Goal: Task Accomplishment & Management: Use online tool/utility

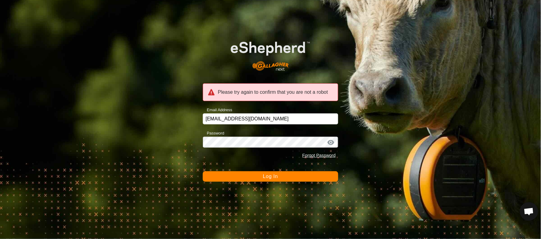
click at [203, 171] on button "Log In" at bounding box center [270, 176] width 135 height 10
click at [268, 175] on span "Log In" at bounding box center [270, 176] width 15 height 5
click at [265, 179] on button "Log In" at bounding box center [270, 176] width 135 height 10
click at [268, 178] on span "Log In" at bounding box center [270, 176] width 15 height 5
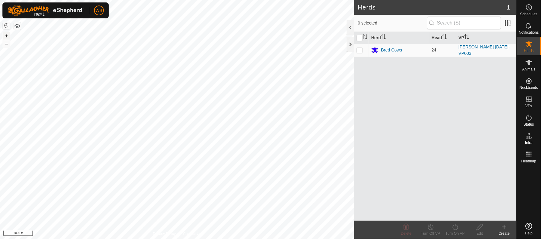
click at [5, 35] on button "+" at bounding box center [6, 35] width 7 height 7
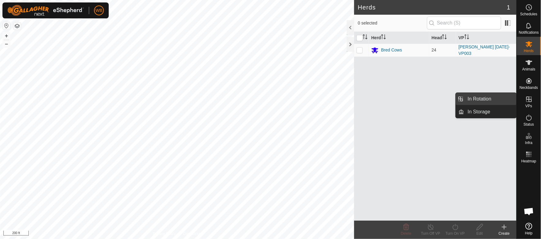
click at [493, 100] on link "In Rotation" at bounding box center [490, 99] width 52 height 12
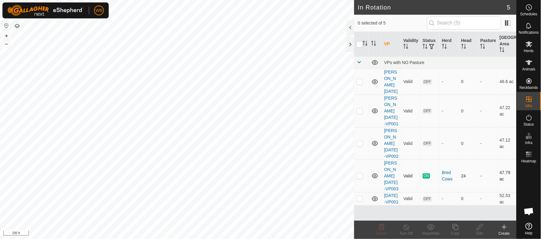
click at [359, 173] on p-checkbox at bounding box center [359, 175] width 6 height 5
checkbox input "true"
click at [453, 226] on icon at bounding box center [455, 226] width 8 height 7
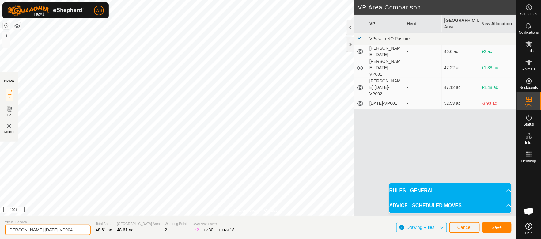
click at [31, 229] on input "Sams sept 9-VP004" at bounding box center [48, 229] width 86 height 11
type input "[PERSON_NAME] [DATE]-VP004"
click at [498, 226] on span "Save" at bounding box center [496, 227] width 10 height 5
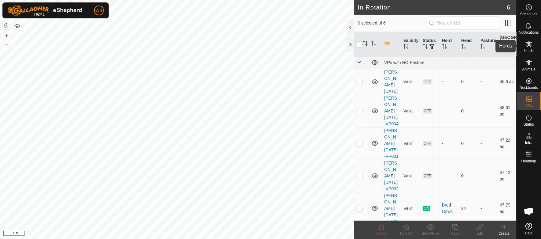
click at [531, 43] on icon at bounding box center [528, 43] width 7 height 7
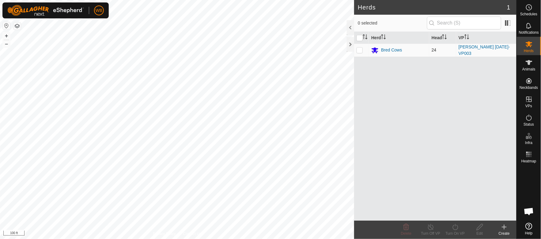
click at [359, 50] on p-checkbox at bounding box center [359, 49] width 6 height 5
checkbox input "true"
click at [456, 227] on icon at bounding box center [455, 226] width 8 height 7
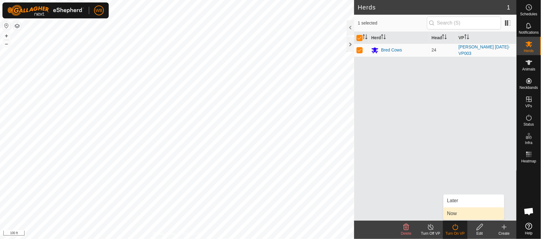
click at [456, 213] on link "Now" at bounding box center [473, 213] width 61 height 12
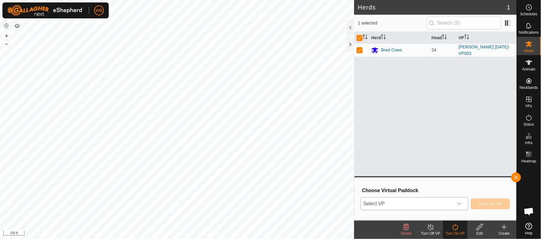
click at [461, 203] on icon "dropdown trigger" at bounding box center [459, 203] width 4 height 2
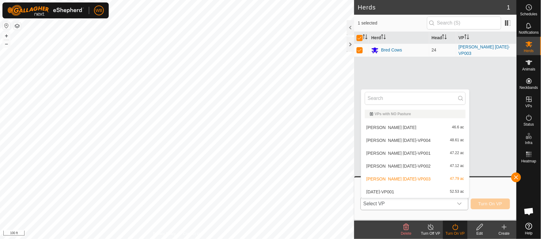
click at [395, 141] on li "[PERSON_NAME] [DATE]-VP004 48.61 ac" at bounding box center [415, 140] width 108 height 12
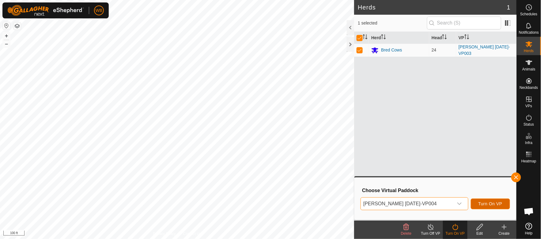
click at [490, 201] on span "Turn On VP" at bounding box center [490, 203] width 24 height 5
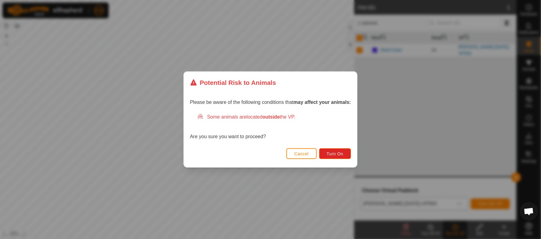
click at [296, 154] on span "Cancel" at bounding box center [301, 153] width 14 height 5
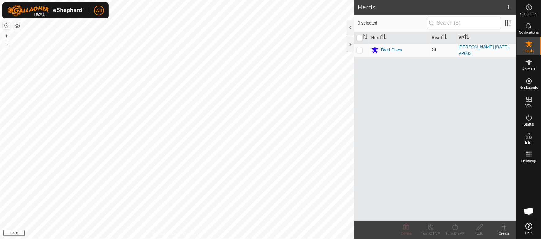
click at [359, 51] on p-checkbox at bounding box center [359, 49] width 6 height 5
checkbox input "true"
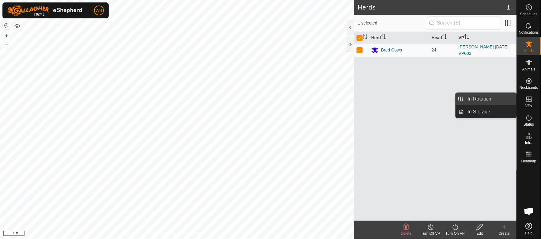
click at [490, 97] on link "In Rotation" at bounding box center [490, 99] width 52 height 12
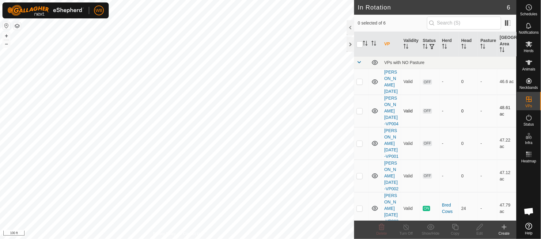
click at [359, 108] on p-checkbox at bounding box center [359, 110] width 6 height 5
checkbox input "true"
click at [533, 44] on es-mob-svg-icon at bounding box center [528, 44] width 11 height 10
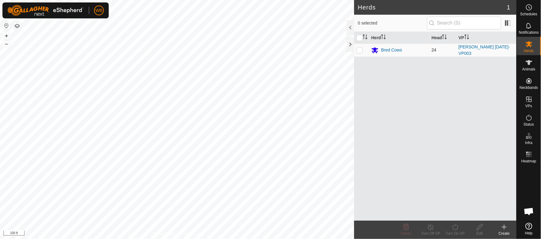
click at [359, 50] on p-checkbox at bounding box center [359, 49] width 6 height 5
checkbox input "true"
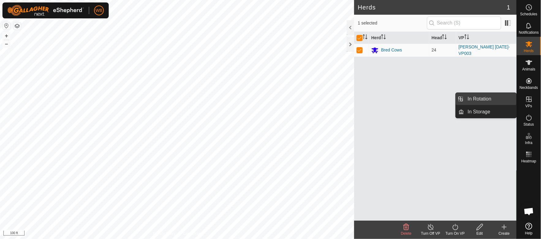
click at [495, 99] on link "In Rotation" at bounding box center [490, 99] width 52 height 12
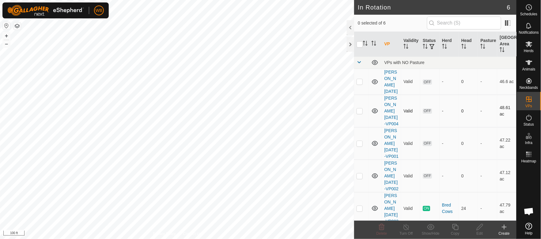
click at [359, 108] on p-checkbox at bounding box center [359, 110] width 6 height 5
click at [360, 108] on p-checkbox at bounding box center [359, 110] width 6 height 5
checkbox input "false"
click at [534, 44] on es-mob-svg-icon at bounding box center [528, 44] width 11 height 10
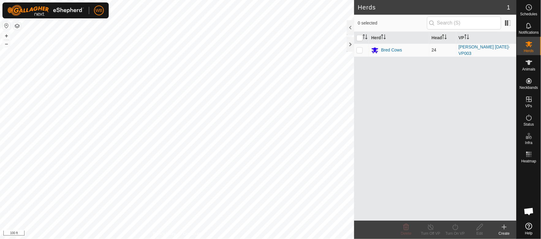
click at [363, 50] on p-tablecheckbox at bounding box center [359, 49] width 6 height 5
checkbox input "true"
click at [454, 229] on icon at bounding box center [455, 227] width 6 height 6
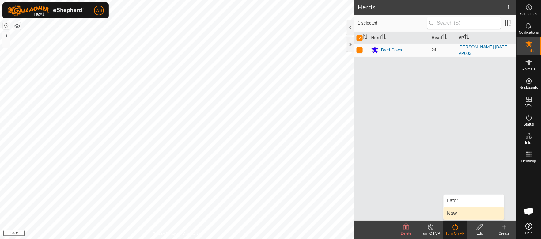
click at [457, 215] on link "Now" at bounding box center [473, 213] width 61 height 12
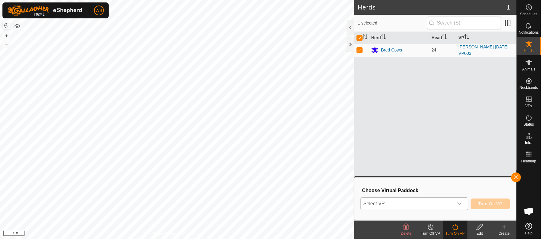
click at [461, 204] on icon "dropdown trigger" at bounding box center [459, 203] width 5 height 5
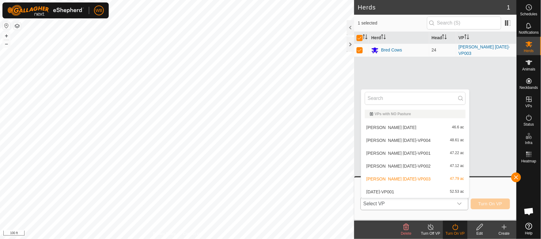
click at [401, 139] on li "[PERSON_NAME] [DATE]-VP004 48.61 ac" at bounding box center [415, 140] width 108 height 12
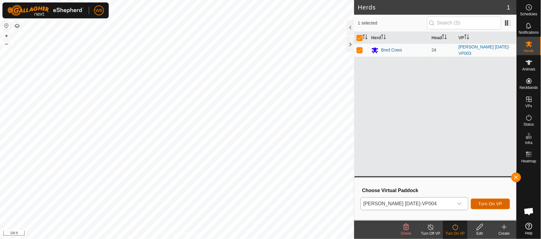
click at [483, 204] on span "Turn On VP" at bounding box center [490, 203] width 24 height 5
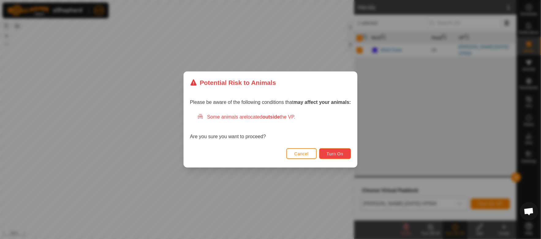
click at [334, 156] on span "Turn On" at bounding box center [335, 153] width 17 height 5
